Goal: Task Accomplishment & Management: Manage account settings

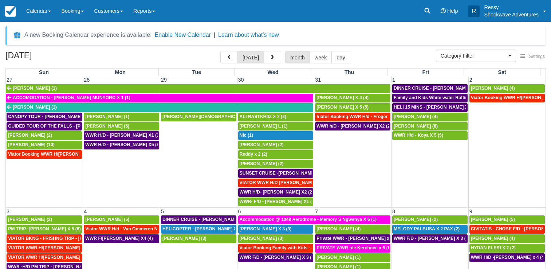
select select
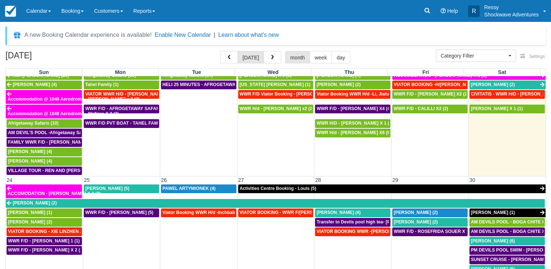
scroll to position [442, 0]
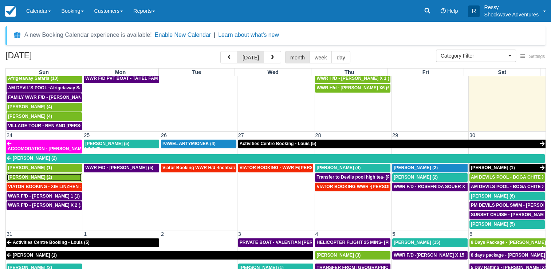
click at [36, 175] on span "Sharan Vasanadu (2)" at bounding box center [30, 177] width 44 height 5
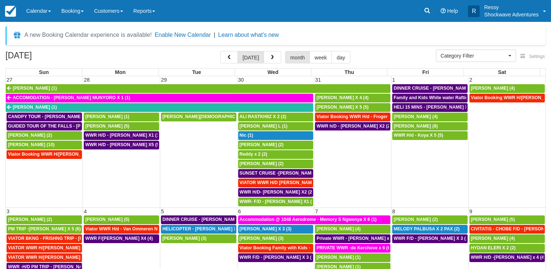
select select
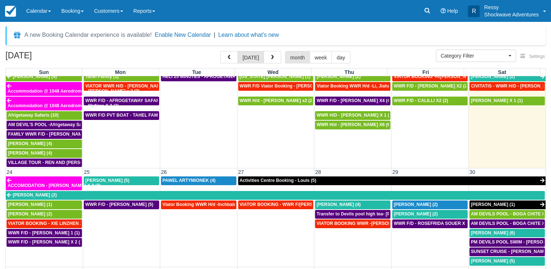
scroll to position [442, 0]
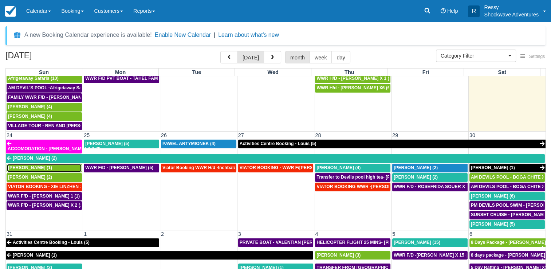
click at [42, 165] on span "[PERSON_NAME] (1)" at bounding box center [30, 167] width 44 height 5
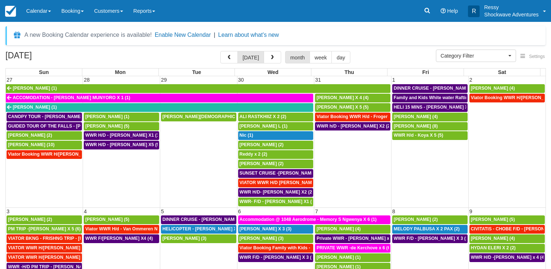
select select
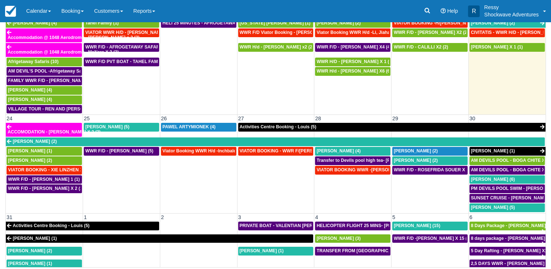
scroll to position [437, 0]
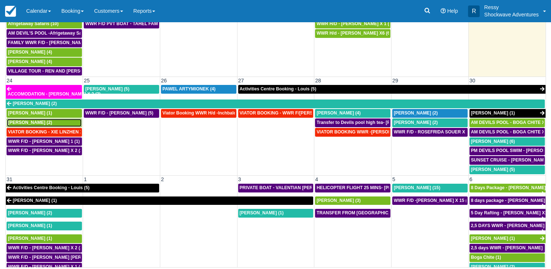
click at [38, 120] on span "Sharan Vasanadu (2)" at bounding box center [30, 122] width 44 height 5
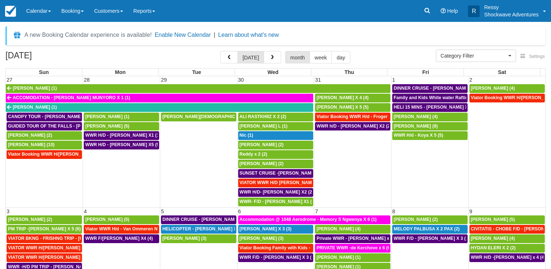
select select
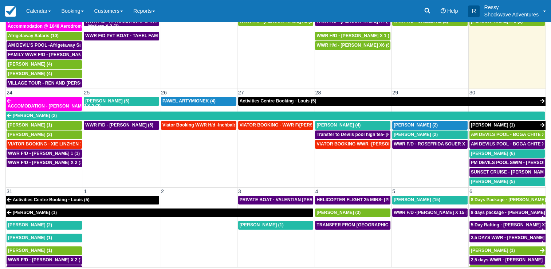
scroll to position [442, 0]
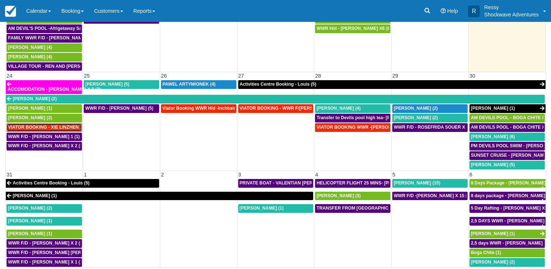
click at [63, 125] on span "VIATOR BOOKING - XIE LINZHEN X4 (4)" at bounding box center [50, 127] width 84 height 5
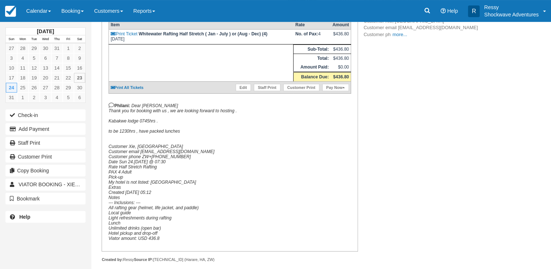
scroll to position [155, 0]
